Goal: Navigation & Orientation: Find specific page/section

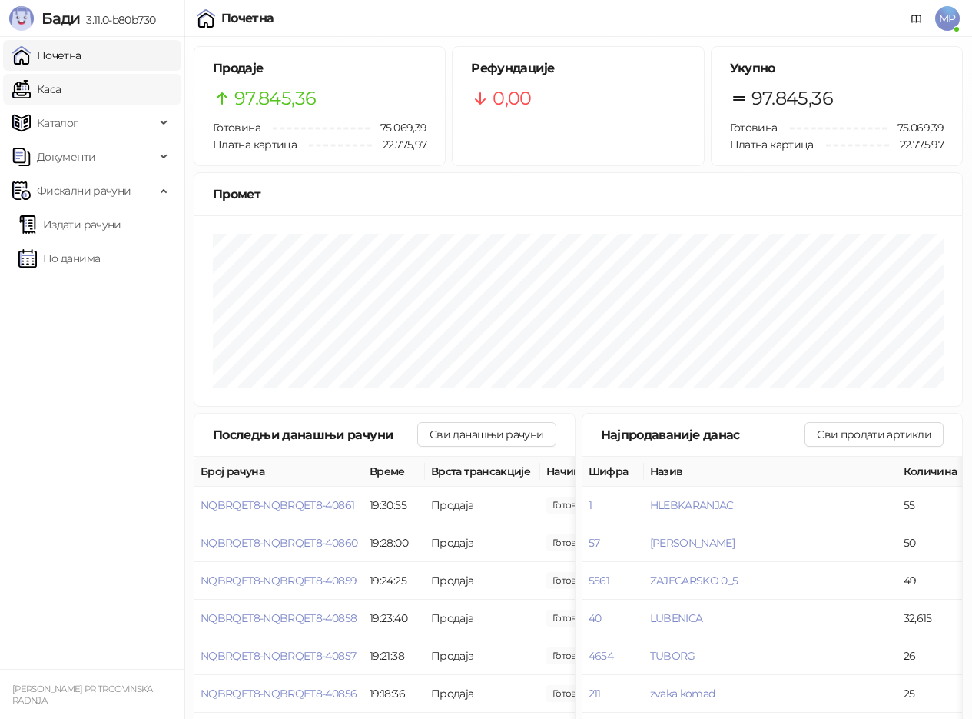
click at [61, 95] on link "Каса" at bounding box center [36, 89] width 48 height 31
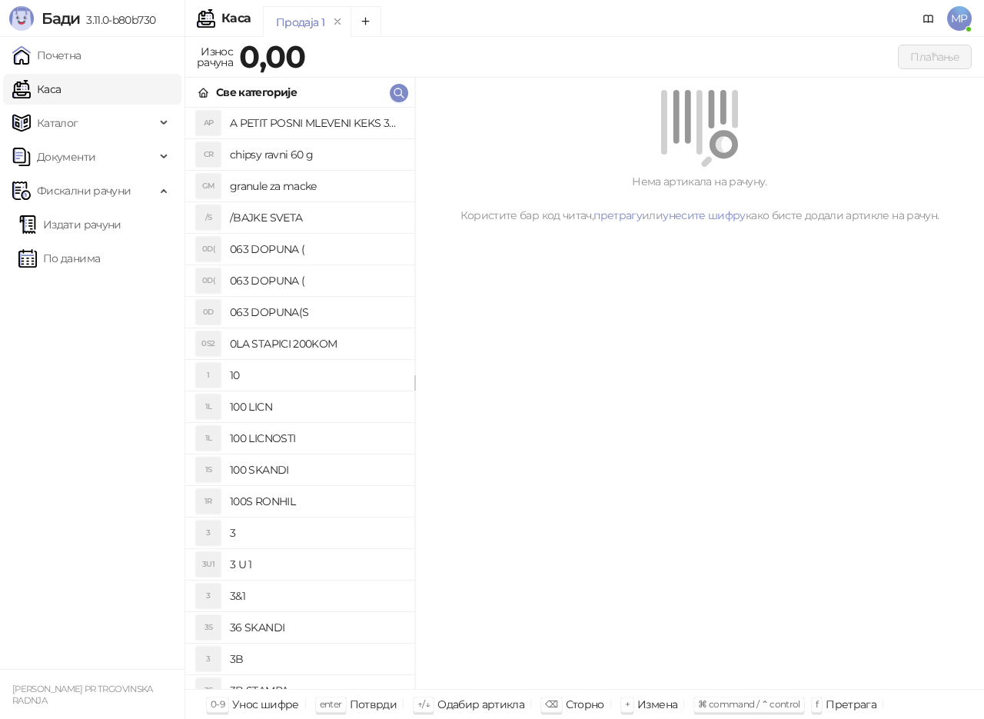
drag, startPoint x: 62, startPoint y: 61, endPoint x: 61, endPoint y: 88, distance: 27.7
click at [60, 61] on link "Почетна" at bounding box center [46, 55] width 69 height 31
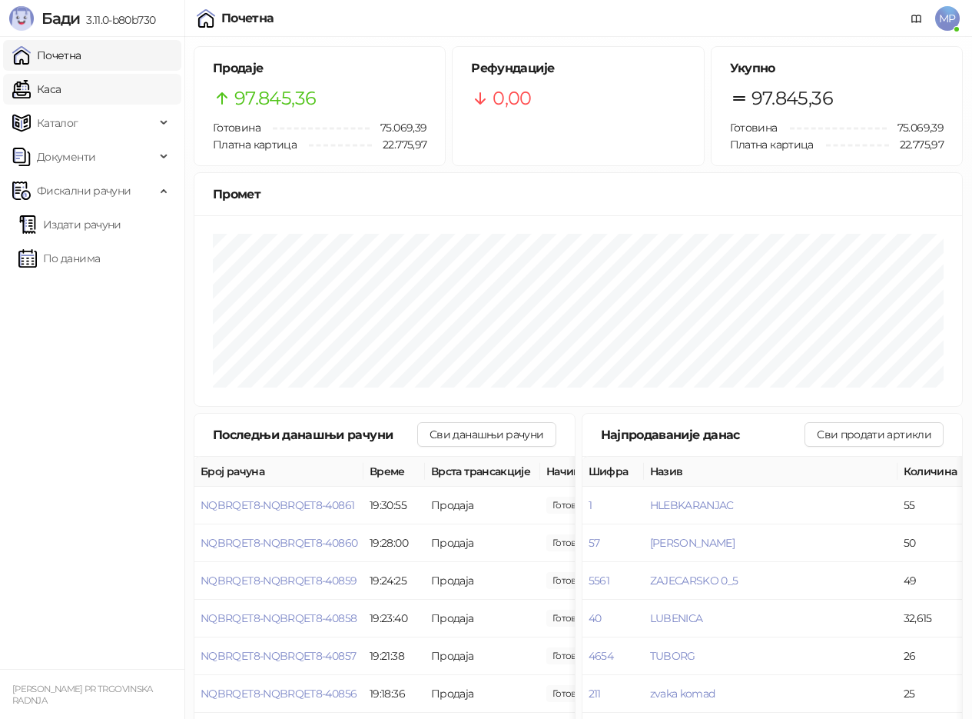
click at [61, 93] on link "Каса" at bounding box center [36, 89] width 48 height 31
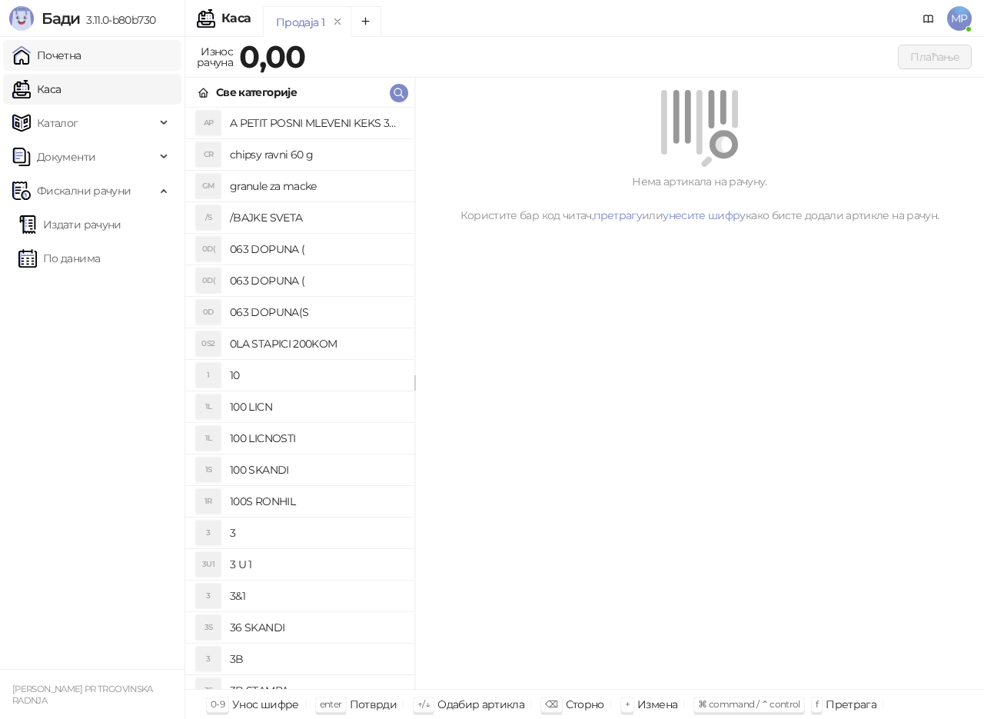
click at [62, 51] on link "Почетна" at bounding box center [46, 55] width 69 height 31
